Goal: Task Accomplishment & Management: Manage account settings

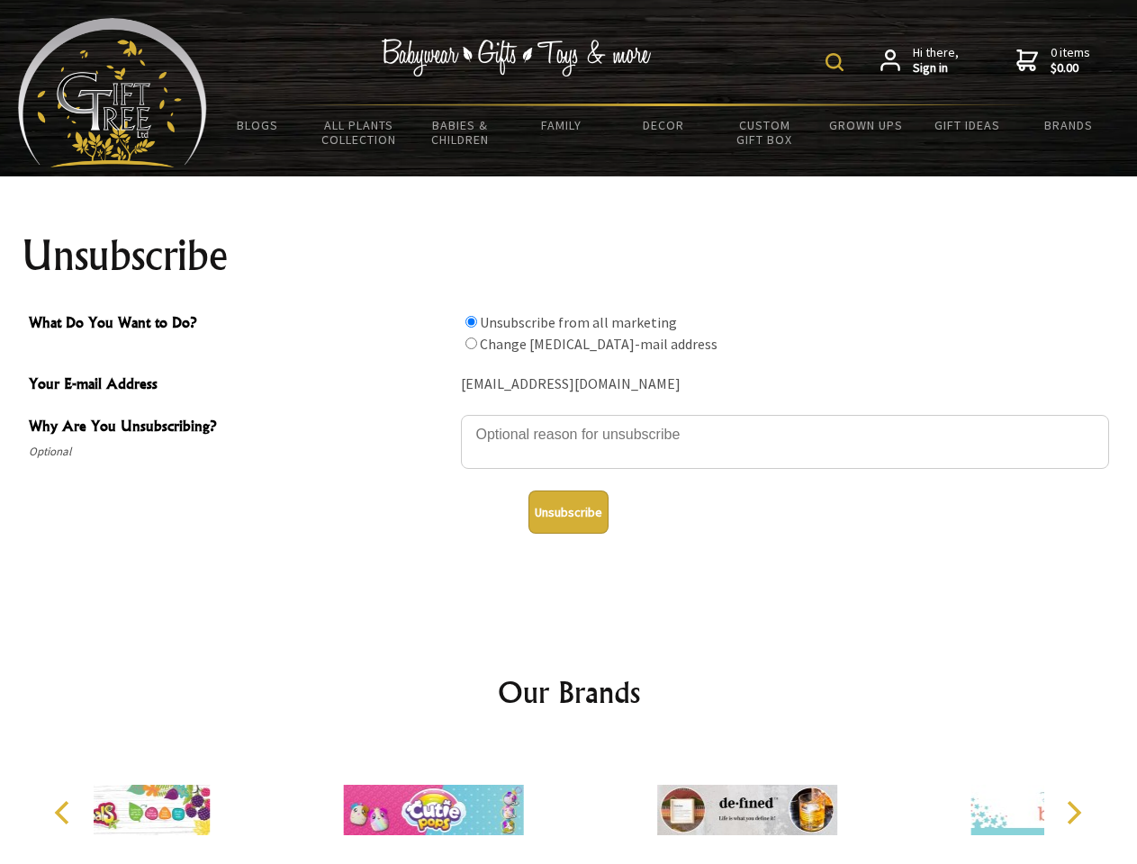
click at [837, 62] on img at bounding box center [834, 62] width 18 height 18
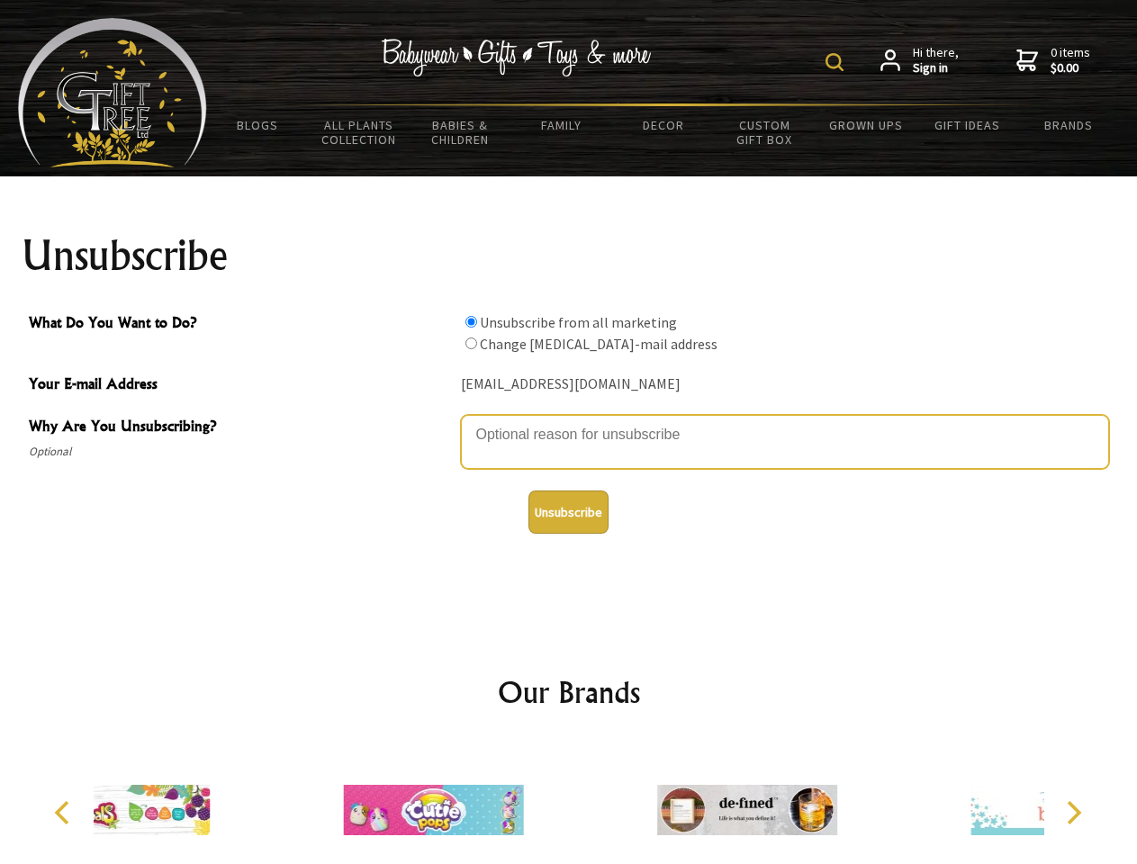
click at [569, 421] on textarea "Why Are You Unsubscribing?" at bounding box center [785, 442] width 648 height 54
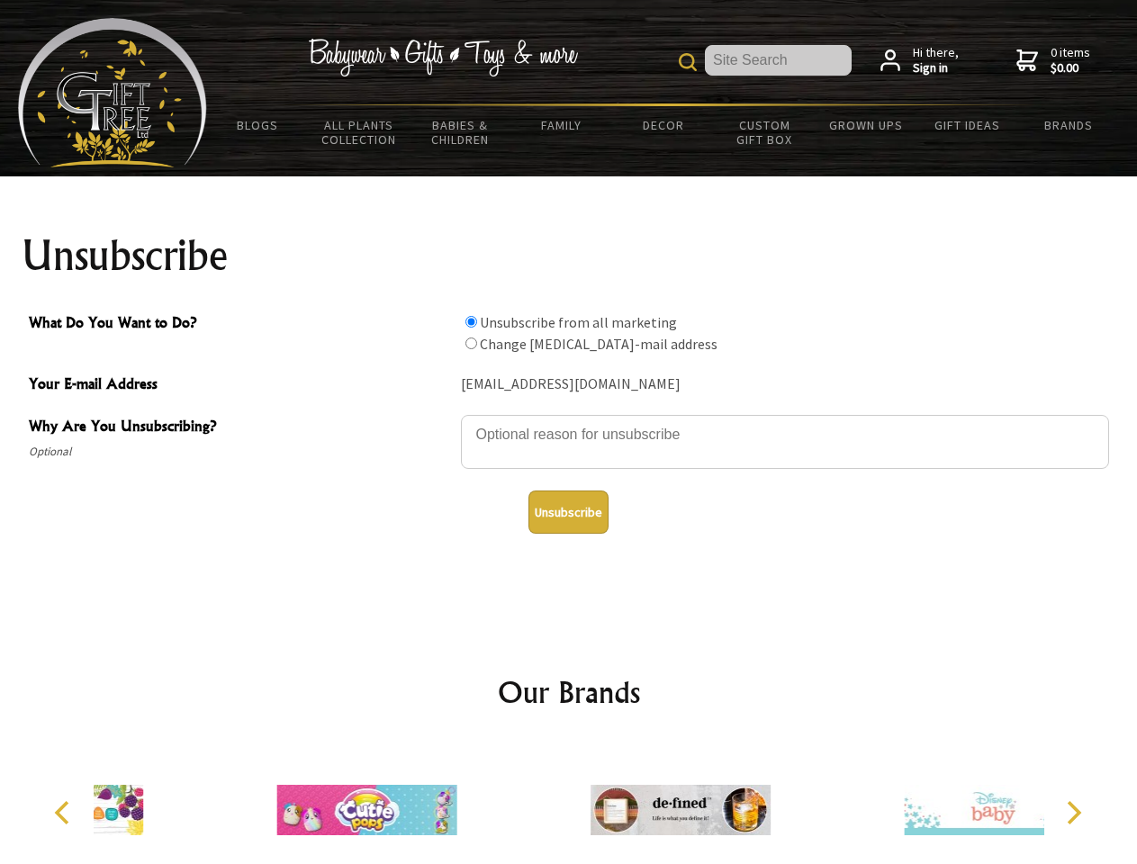
click at [471, 321] on input "What Do You Want to Do?" at bounding box center [471, 322] width 12 height 12
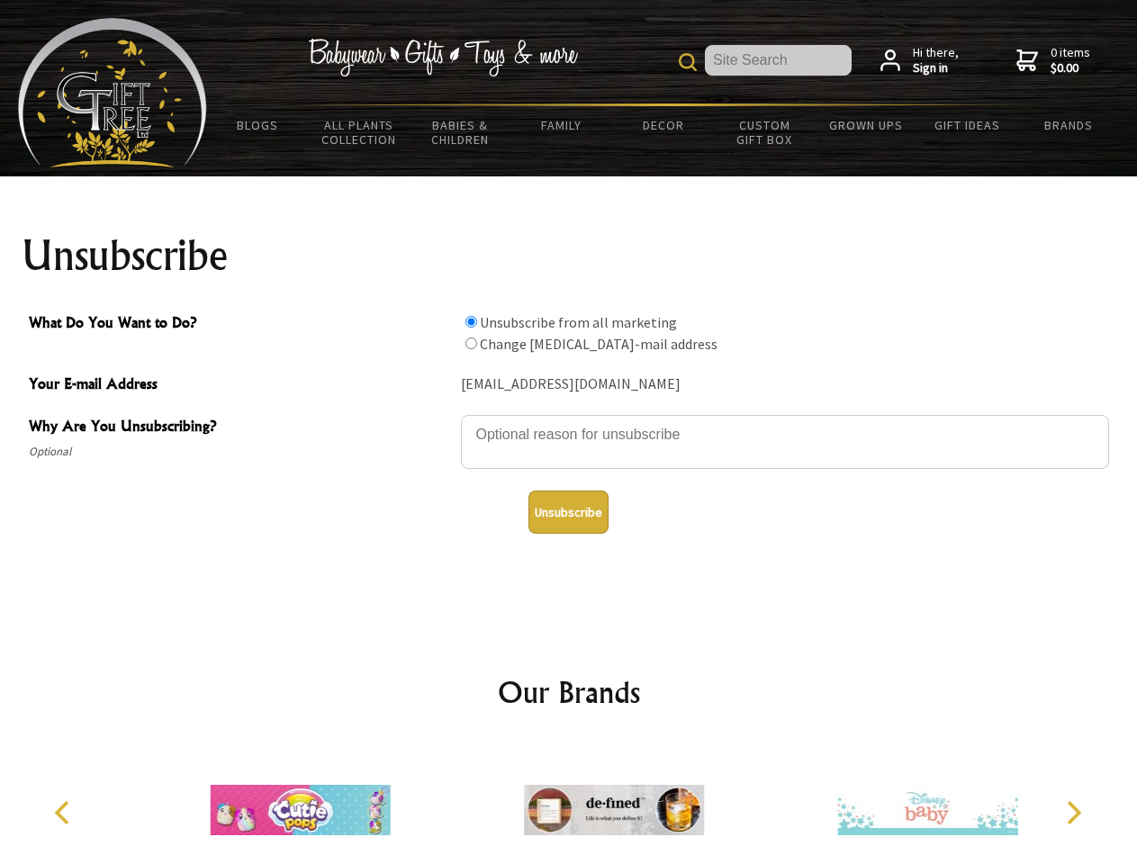
click at [471, 343] on input "What Do You Want to Do?" at bounding box center [471, 343] width 12 height 12
radio input "true"
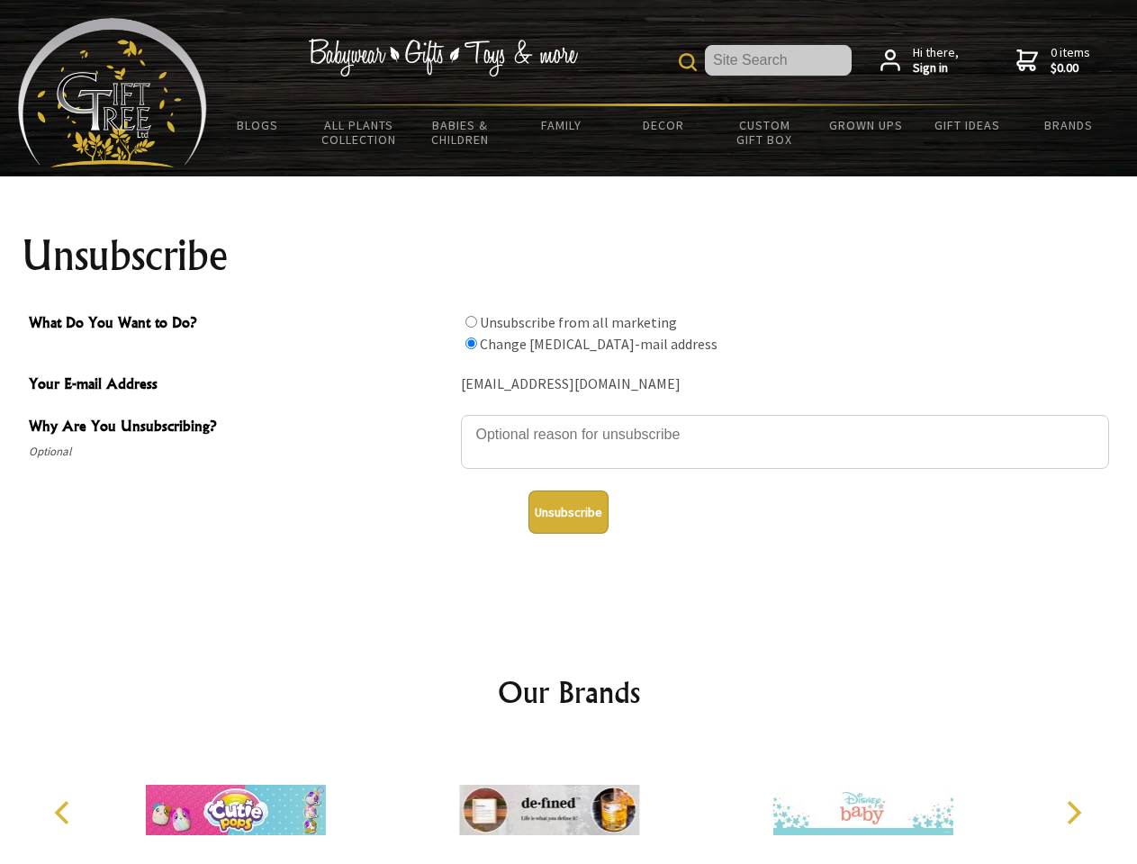
click at [568, 512] on button "Unsubscribe" at bounding box center [568, 511] width 80 height 43
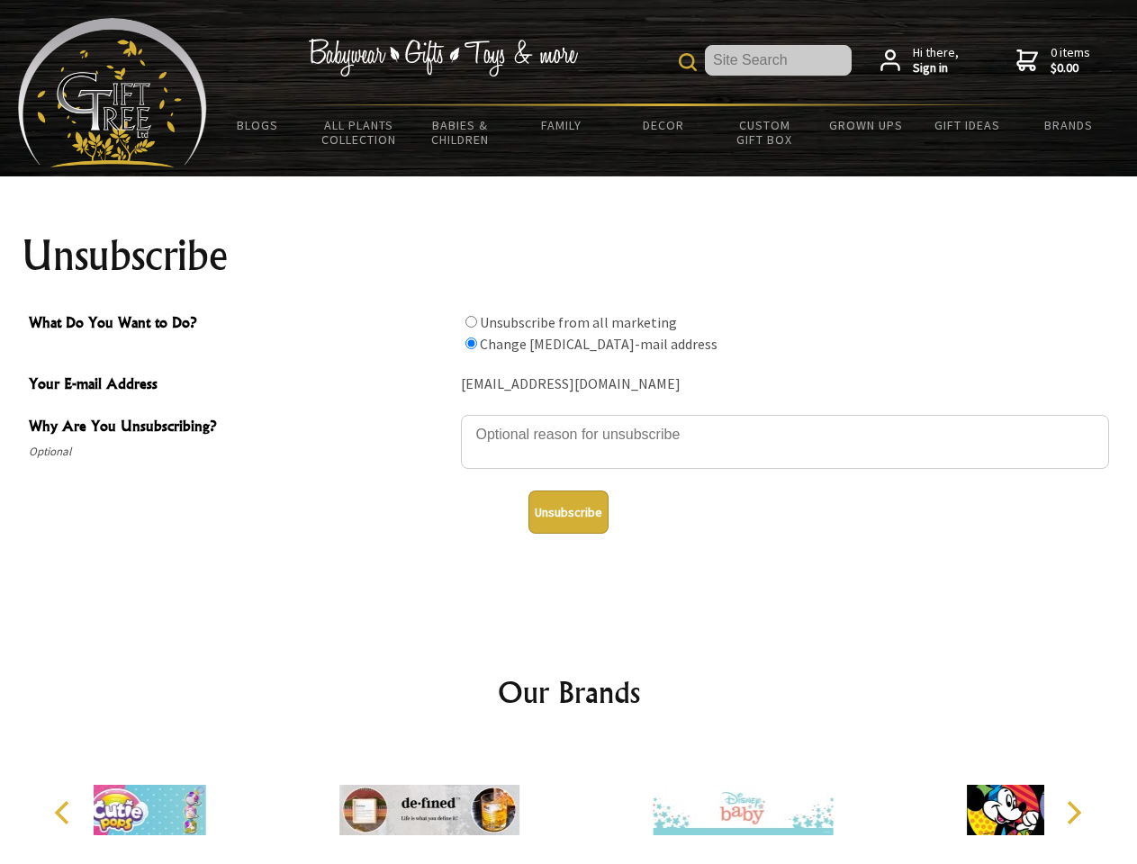
click at [569, 803] on div at bounding box center [429, 812] width 313 height 140
click at [65, 813] on icon "Previous" at bounding box center [63, 812] width 23 height 23
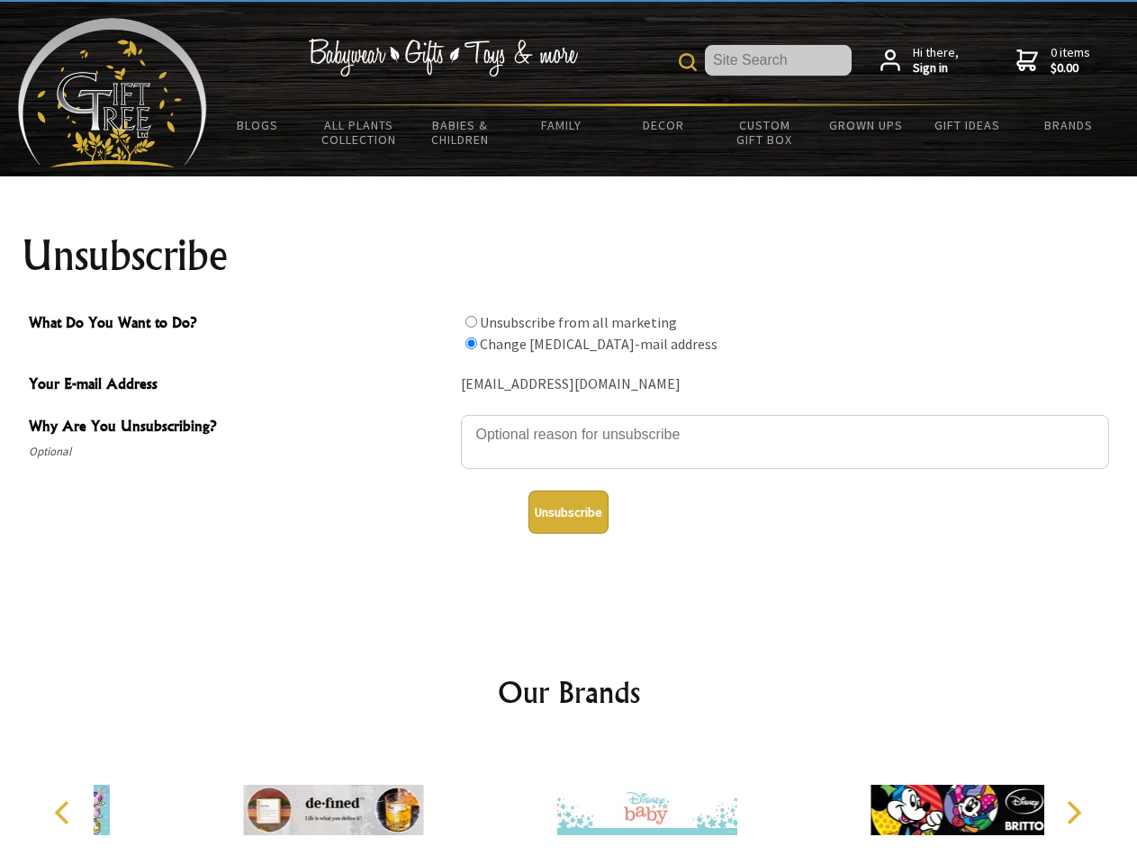
click at [1073, 813] on icon "Next" at bounding box center [1071, 812] width 23 height 23
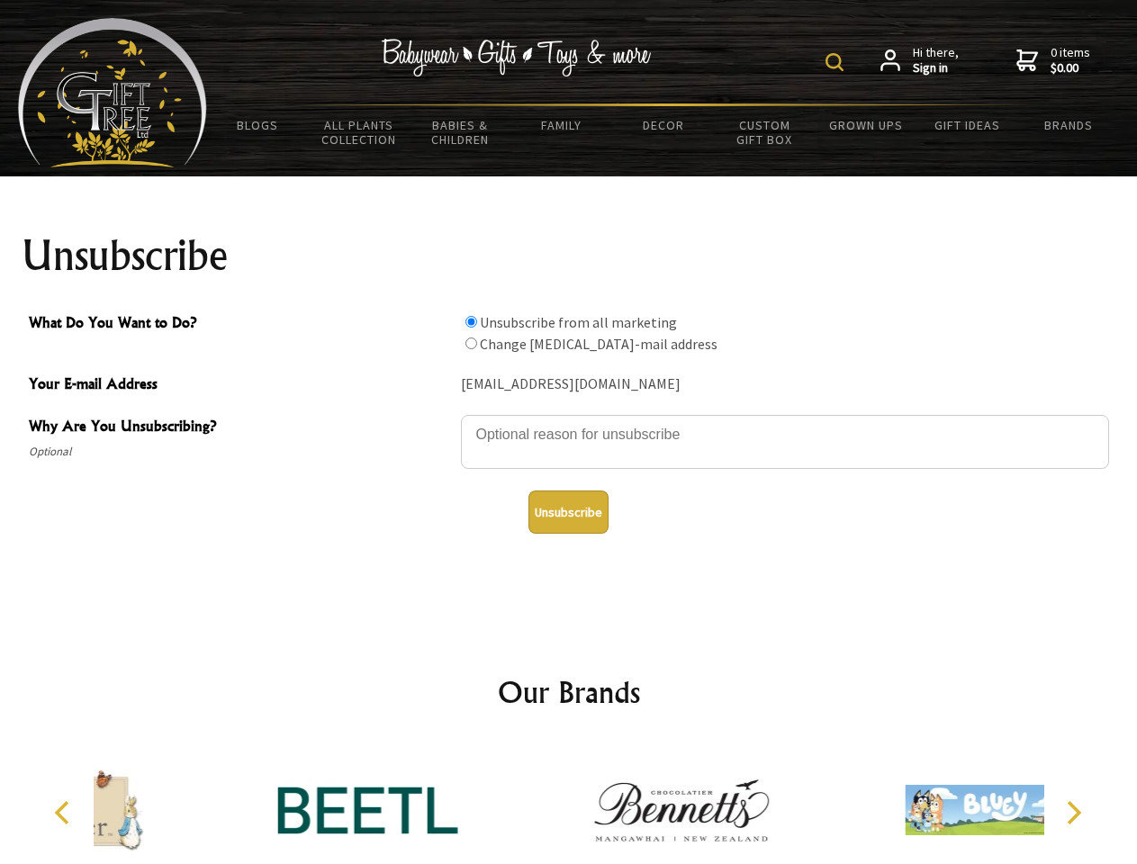
click at [837, 62] on img at bounding box center [834, 62] width 18 height 18
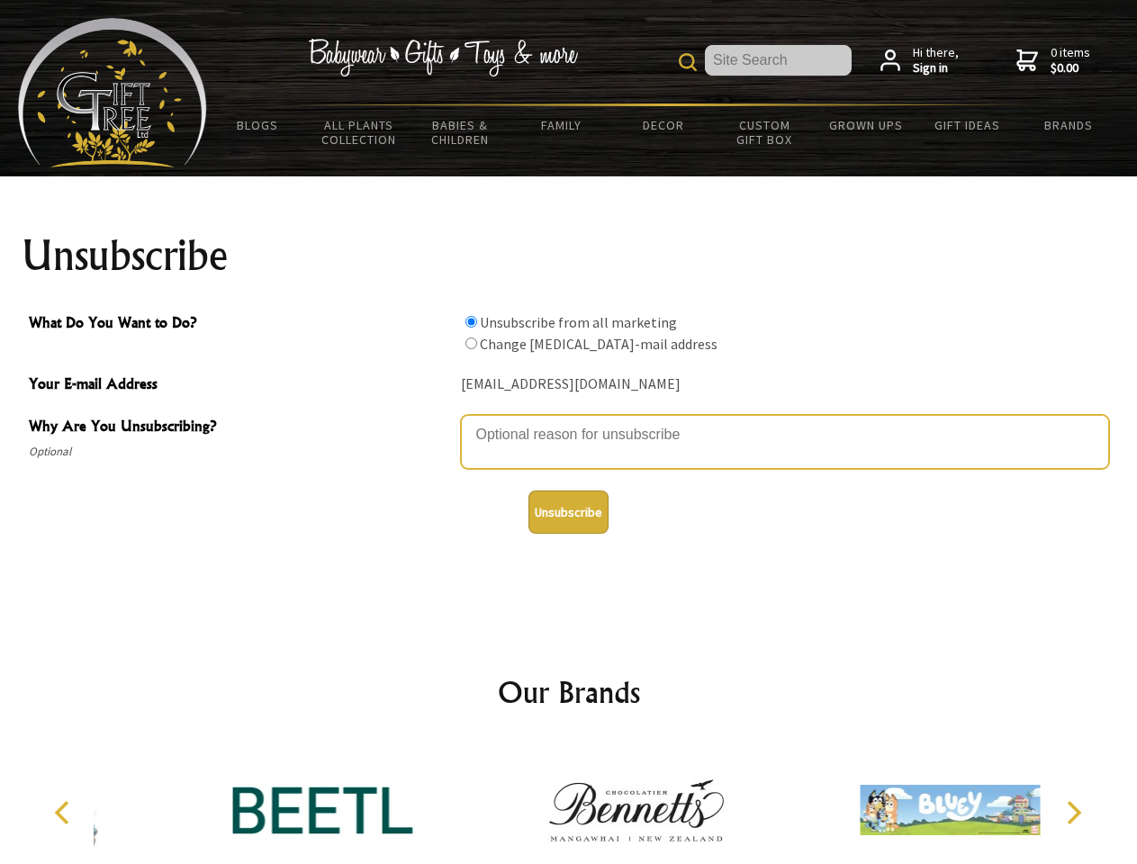
click at [569, 421] on textarea "Why Are You Unsubscribing?" at bounding box center [785, 442] width 648 height 54
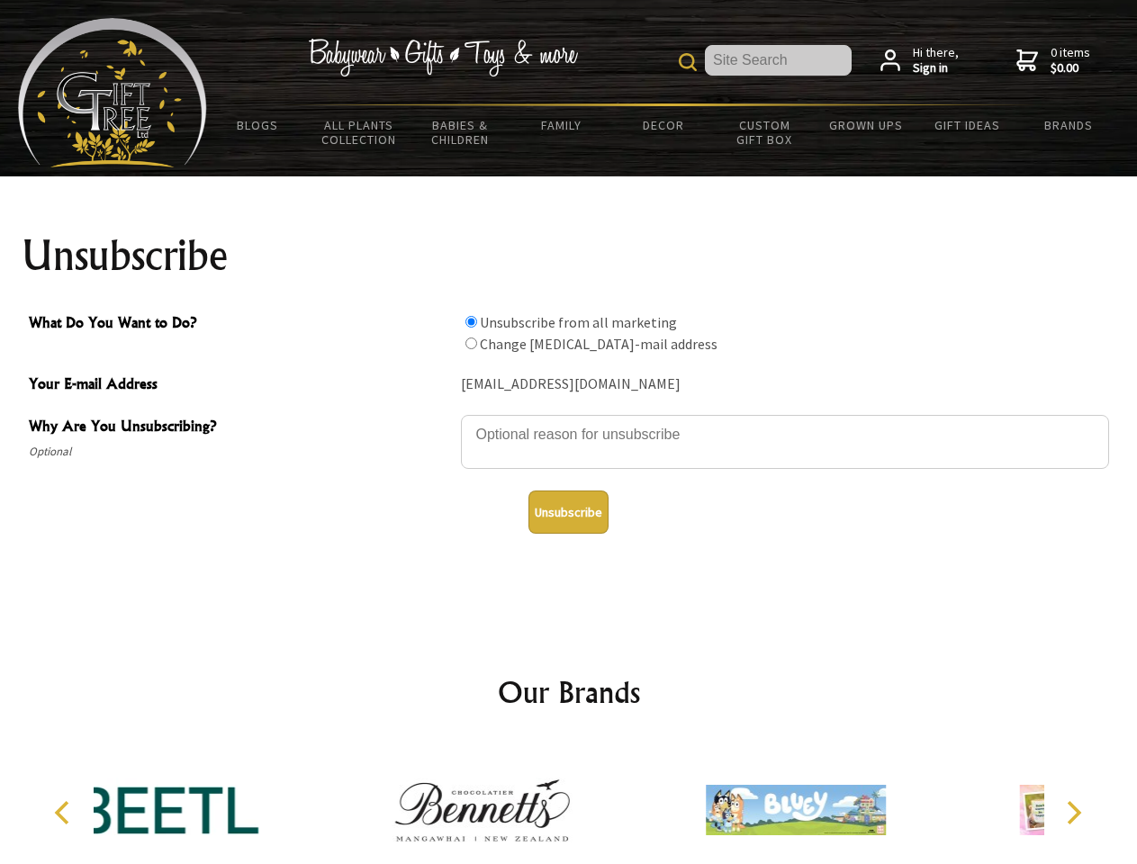
click at [471, 321] on input "What Do You Want to Do?" at bounding box center [471, 322] width 12 height 12
click at [471, 343] on input "What Do You Want to Do?" at bounding box center [471, 343] width 12 height 12
radio input "true"
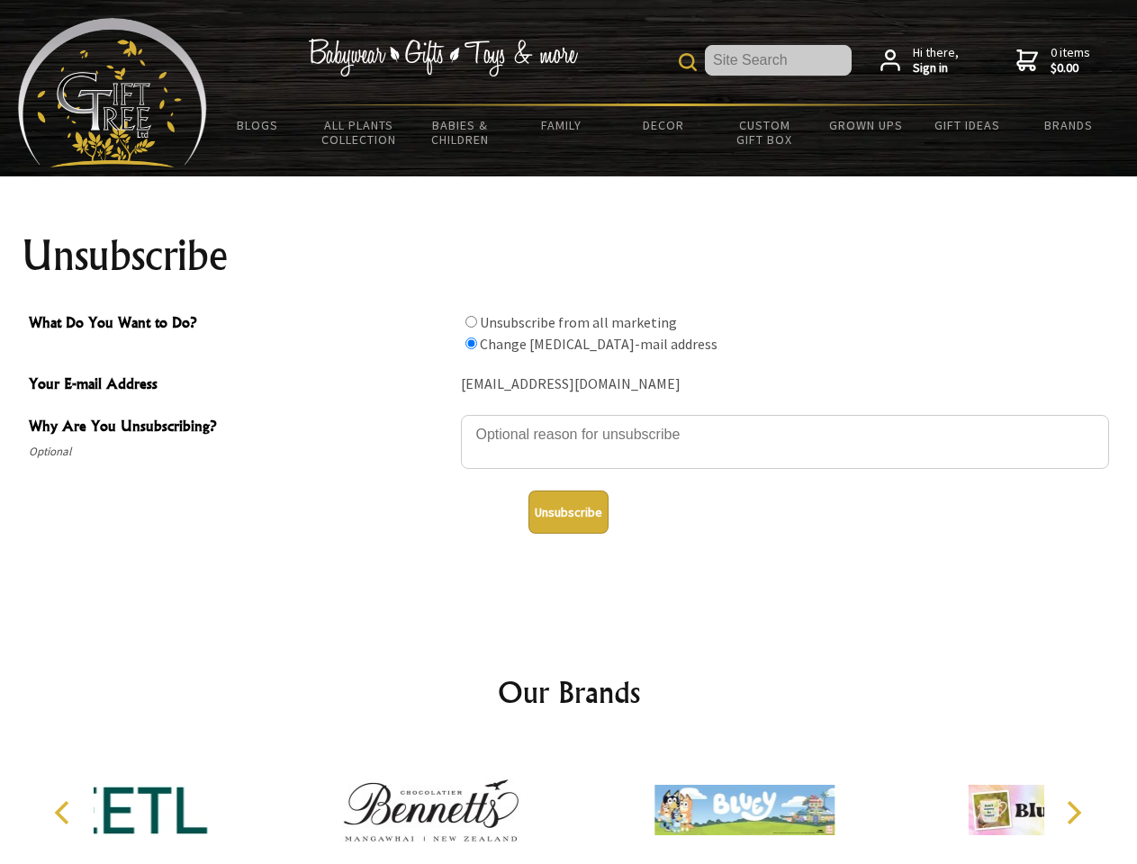
click at [568, 512] on button "Unsubscribe" at bounding box center [568, 511] width 80 height 43
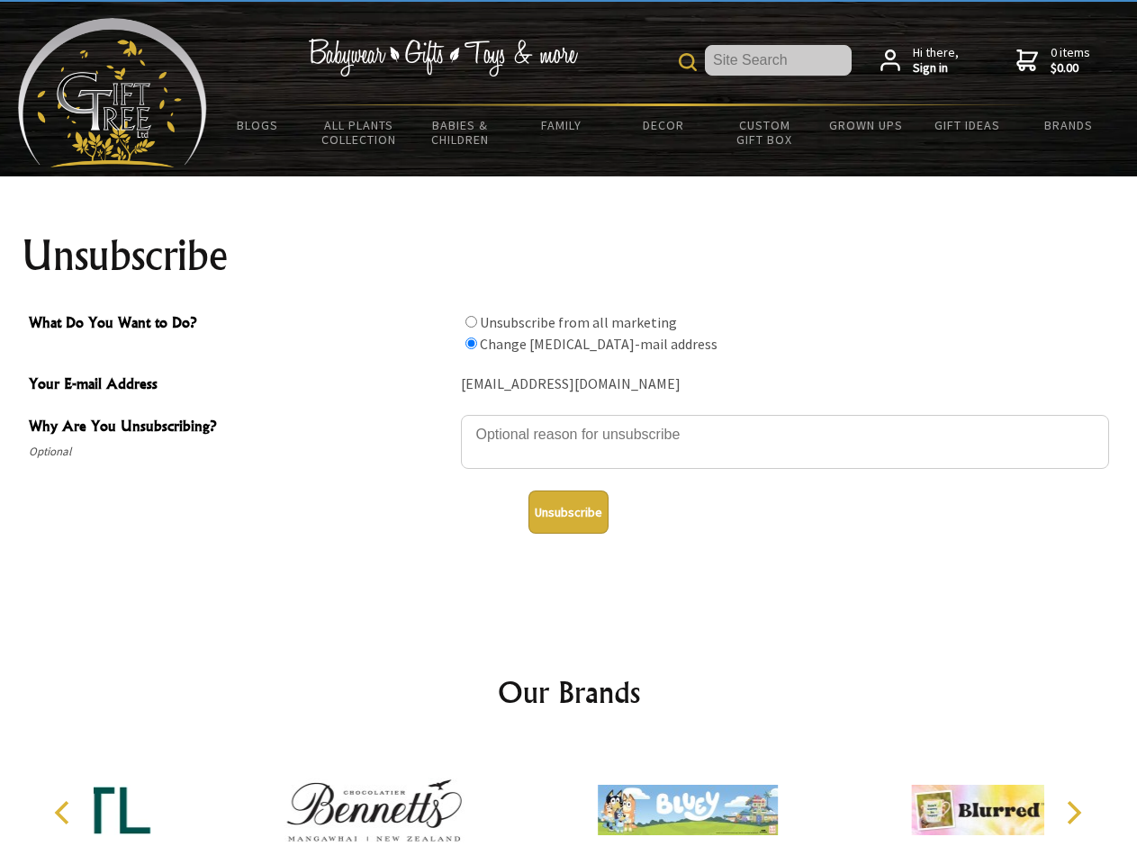
click at [65, 813] on icon "Previous" at bounding box center [63, 812] width 23 height 23
click at [1073, 813] on icon "Next" at bounding box center [1071, 812] width 23 height 23
